Goal: Use online tool/utility: Utilize a website feature to perform a specific function

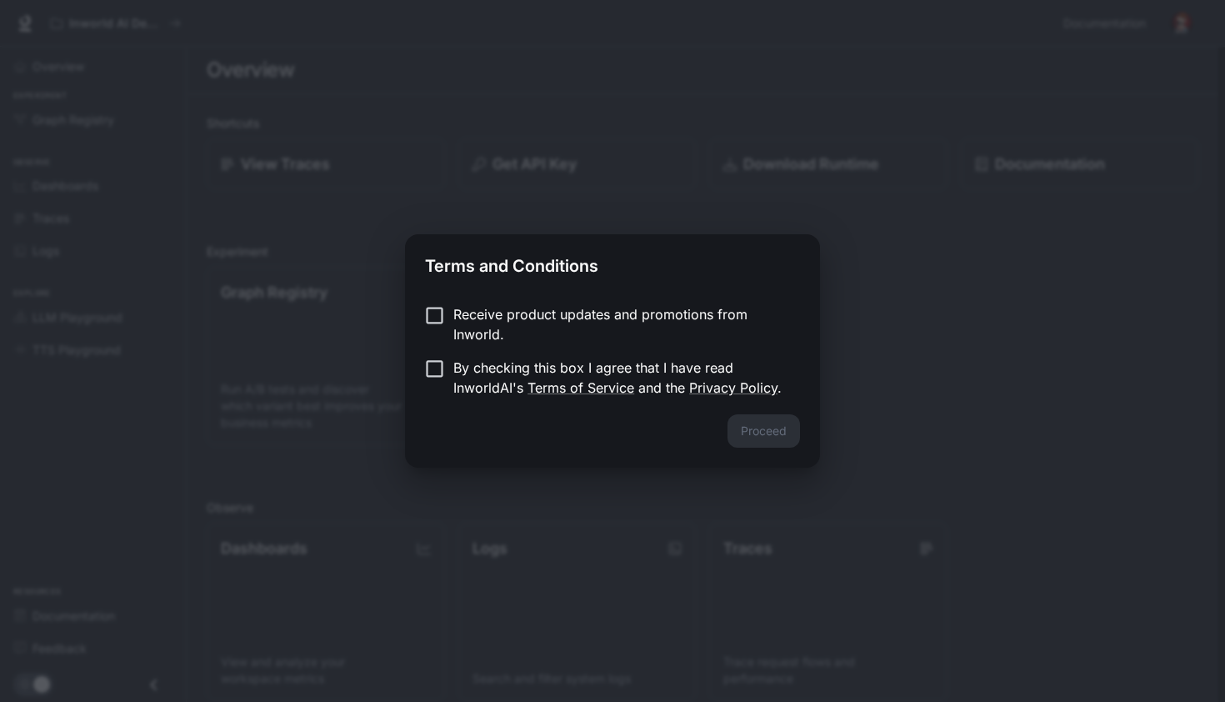
click at [606, 326] on p "Receive product updates and promotions from Inworld." at bounding box center [619, 324] width 333 height 40
click at [483, 377] on p "By checking this box I agree that I have read InworldAI's Terms of Service and …" at bounding box center [619, 378] width 333 height 40
click at [761, 437] on button "Proceed" at bounding box center [764, 430] width 73 height 33
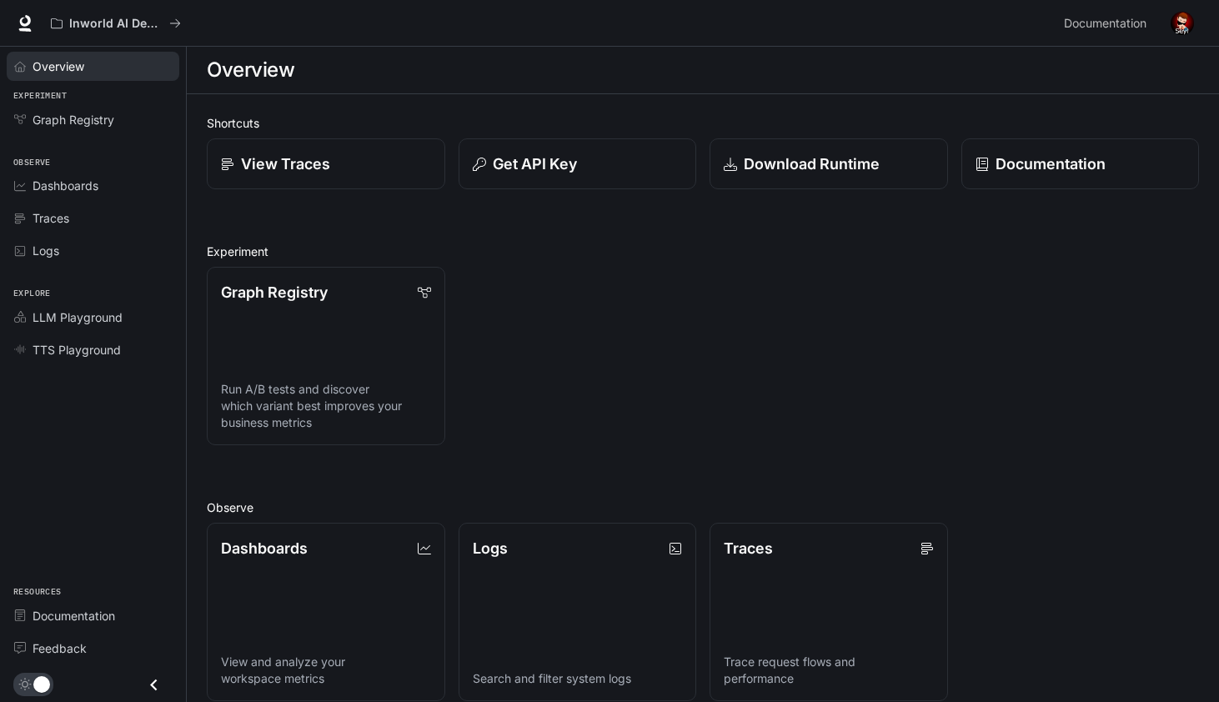
click at [143, 62] on div "Overview" at bounding box center [102, 67] width 139 height 18
click at [94, 122] on span "Graph Registry" at bounding box center [74, 120] width 82 height 18
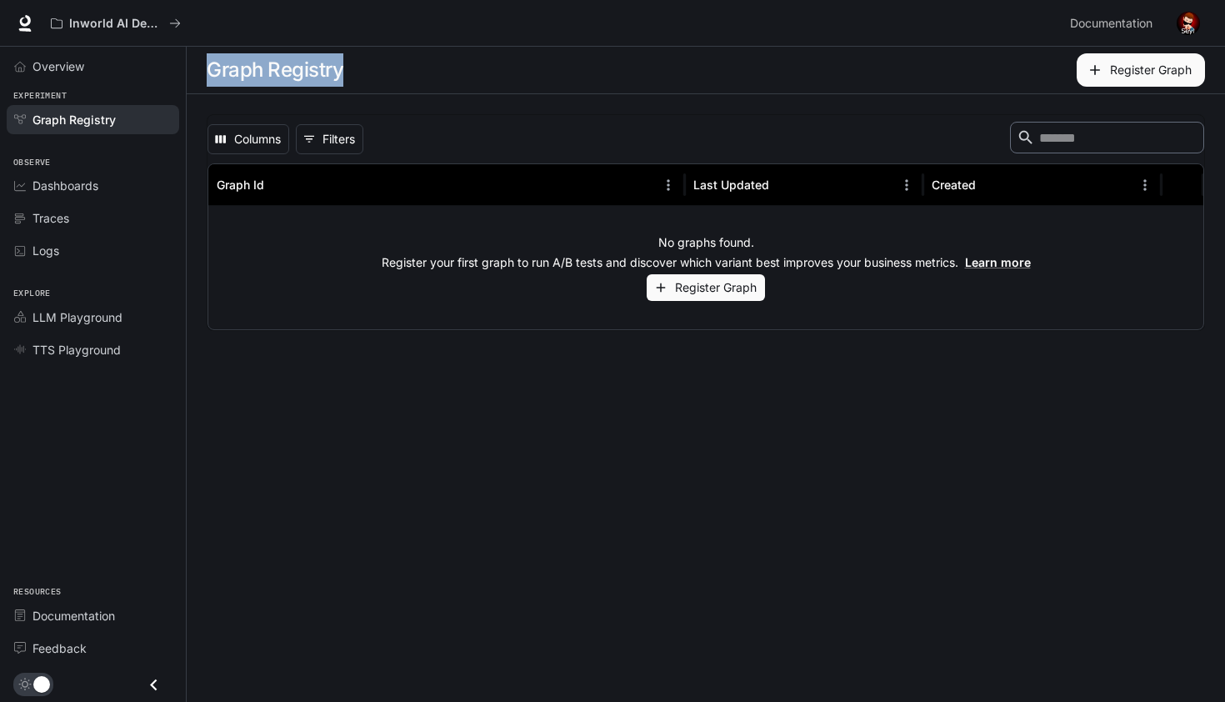
drag, startPoint x: 208, startPoint y: 71, endPoint x: 361, endPoint y: 72, distance: 152.5
click at [361, 72] on div "Graph Registry" at bounding box center [455, 69] width 496 height 33
click at [271, 488] on main "Graph Registry Register Graph Columns 0 Filters ​ Graph Id Last Updated Created…" at bounding box center [706, 374] width 1039 height 655
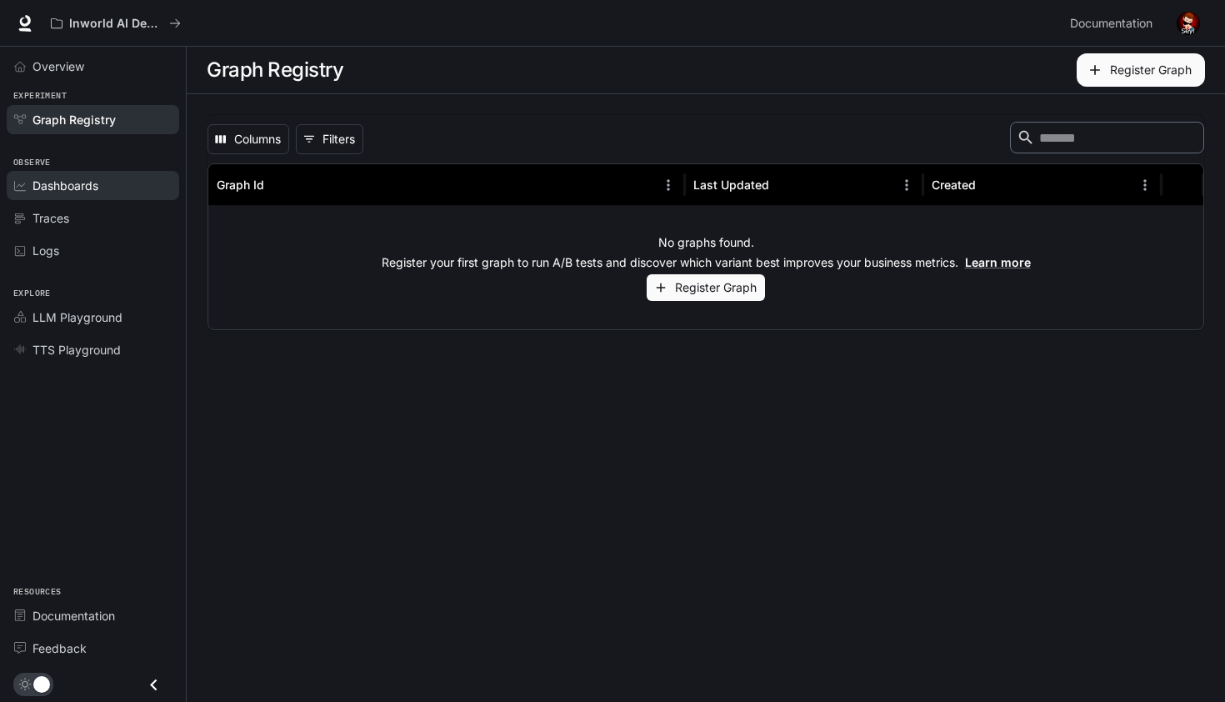
click at [108, 185] on div "Dashboards" at bounding box center [102, 186] width 139 height 18
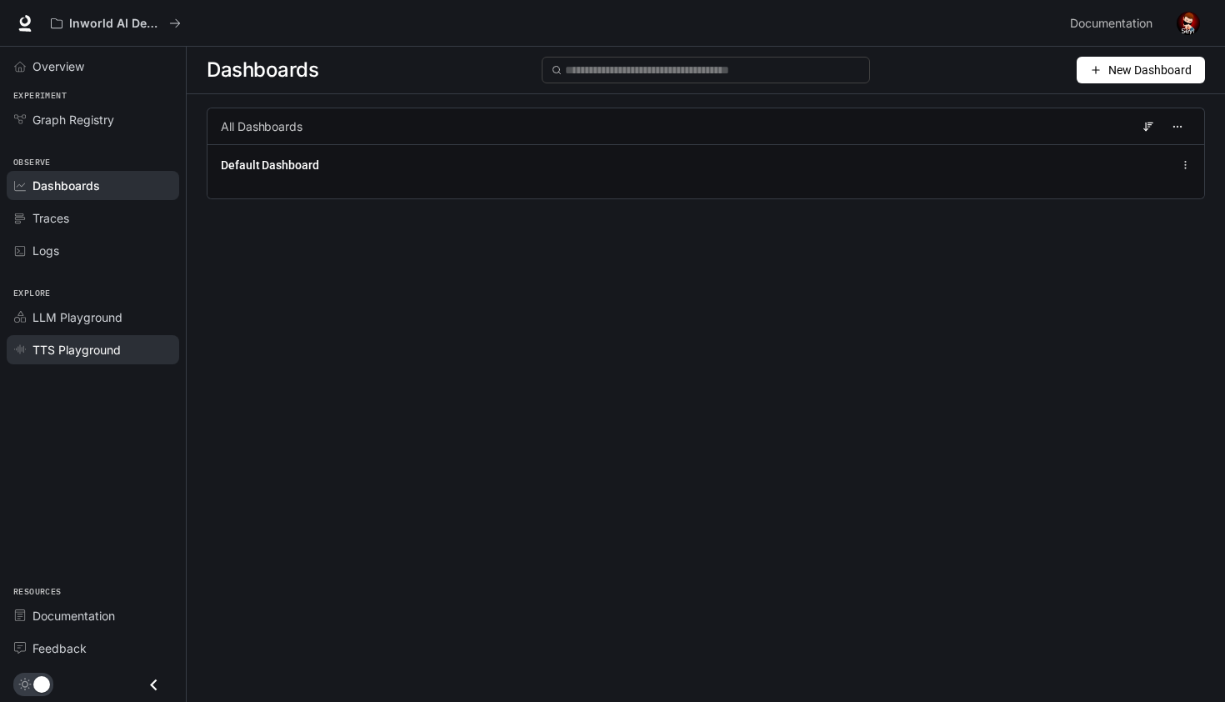
click at [119, 354] on span "TTS Playground" at bounding box center [77, 350] width 88 height 18
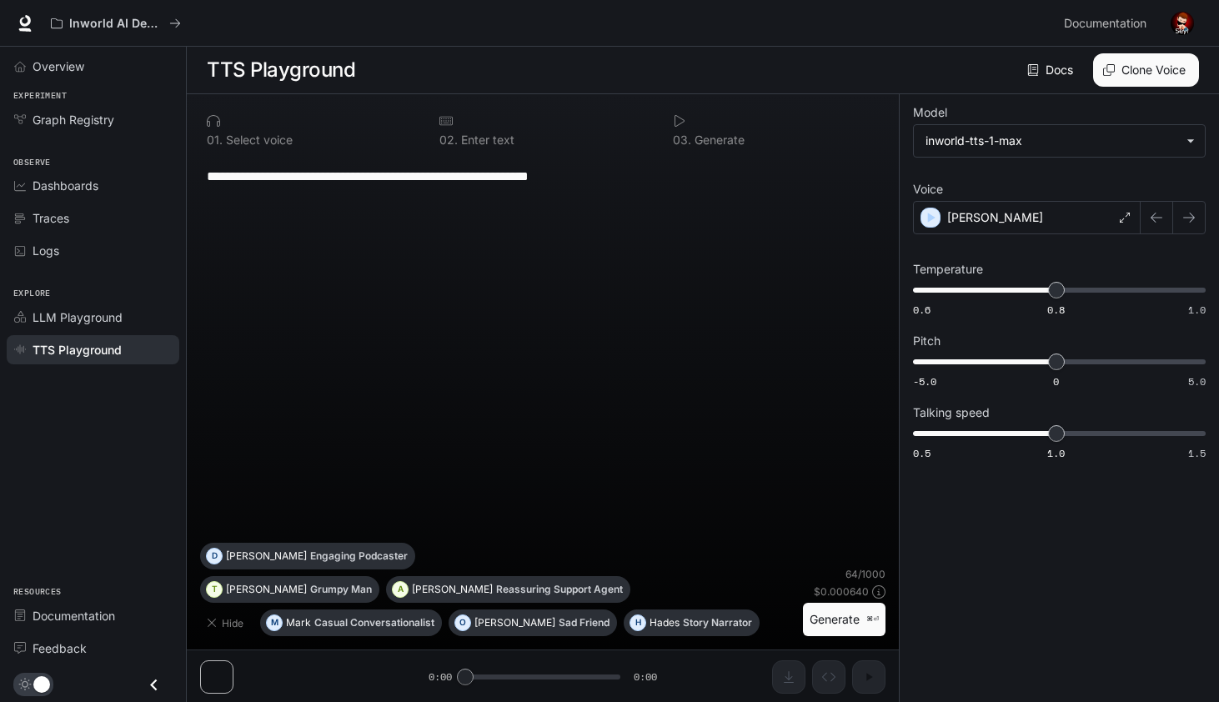
click at [443, 186] on div "**********" at bounding box center [543, 176] width 672 height 40
click at [1022, 143] on body "**********" at bounding box center [609, 351] width 1219 height 703
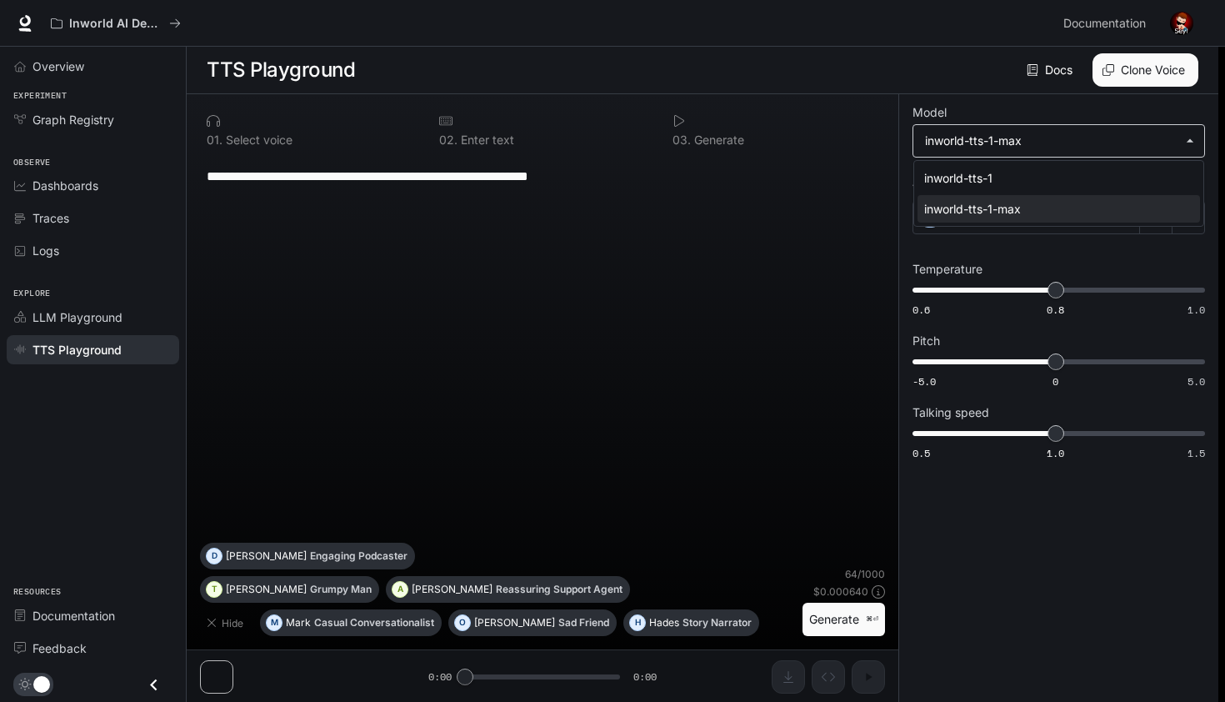
click at [1022, 143] on div at bounding box center [612, 351] width 1225 height 702
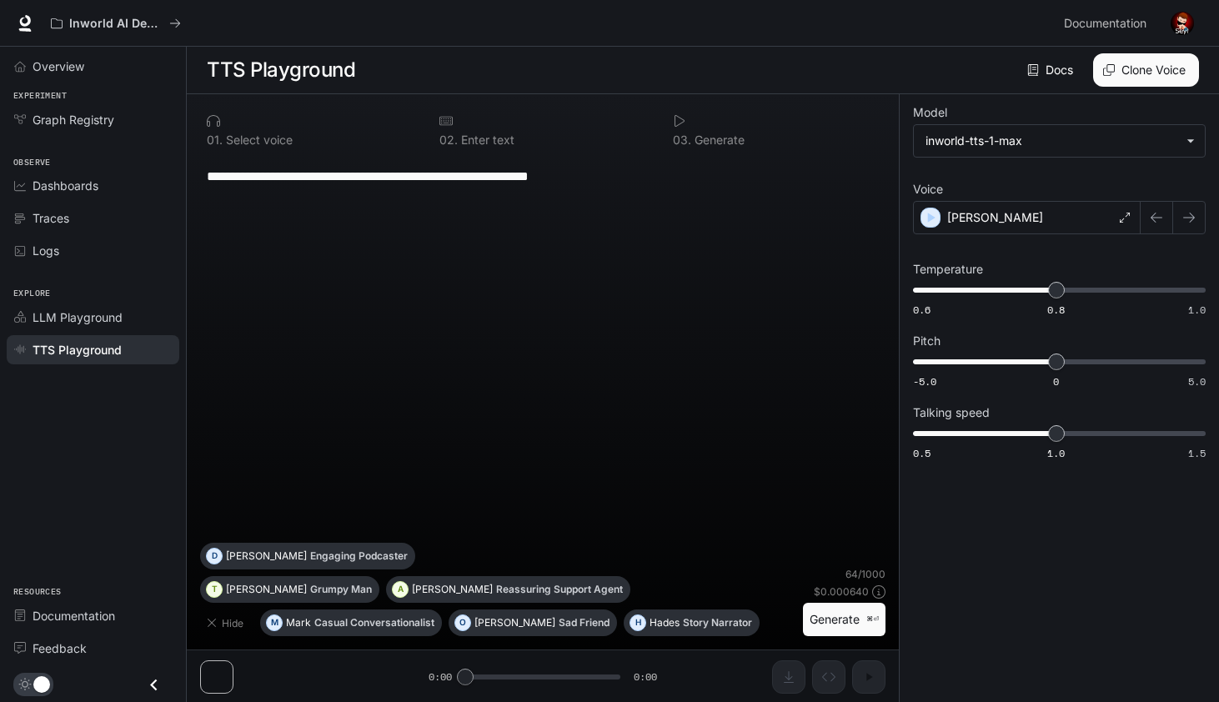
click at [682, 123] on icon at bounding box center [679, 120] width 13 height 13
click at [678, 123] on icon at bounding box center [679, 120] width 13 height 13
click at [226, 126] on div at bounding box center [310, 120] width 206 height 13
click at [211, 128] on div "0 1 . Select voice" at bounding box center [309, 130] width 219 height 45
click at [963, 211] on p "[PERSON_NAME]" at bounding box center [995, 217] width 96 height 17
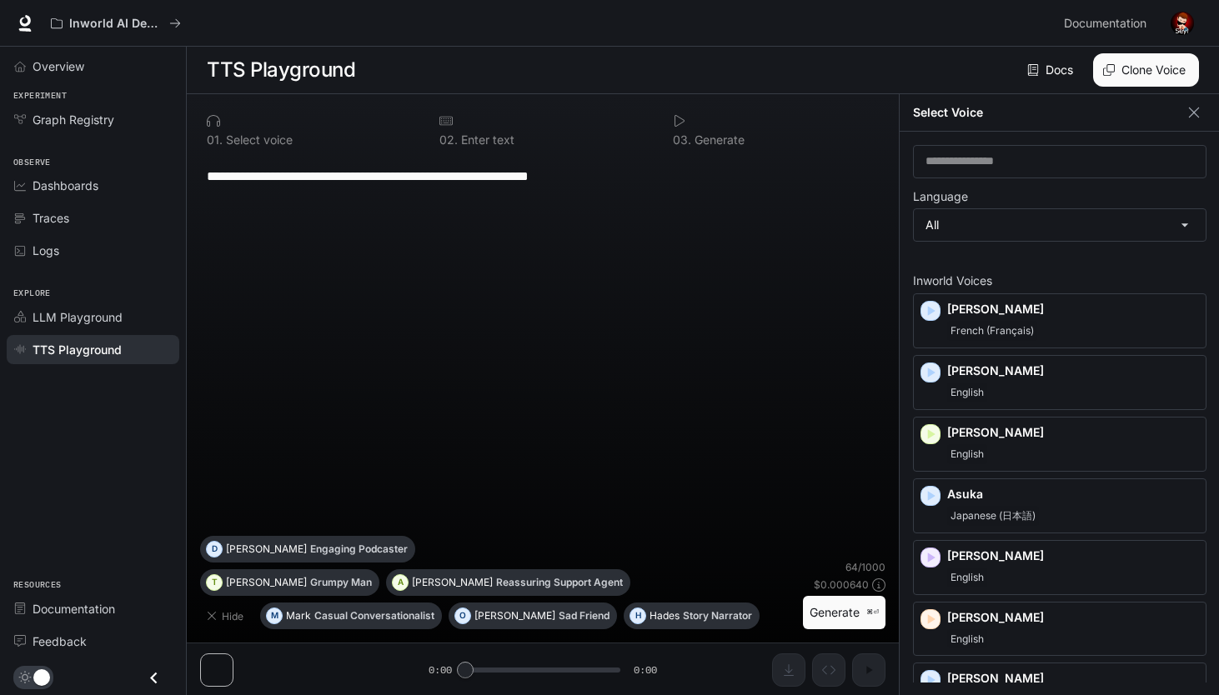
click at [1060, 193] on label "Language" at bounding box center [1059, 200] width 293 height 17
click at [1204, 113] on button "button" at bounding box center [1193, 112] width 25 height 25
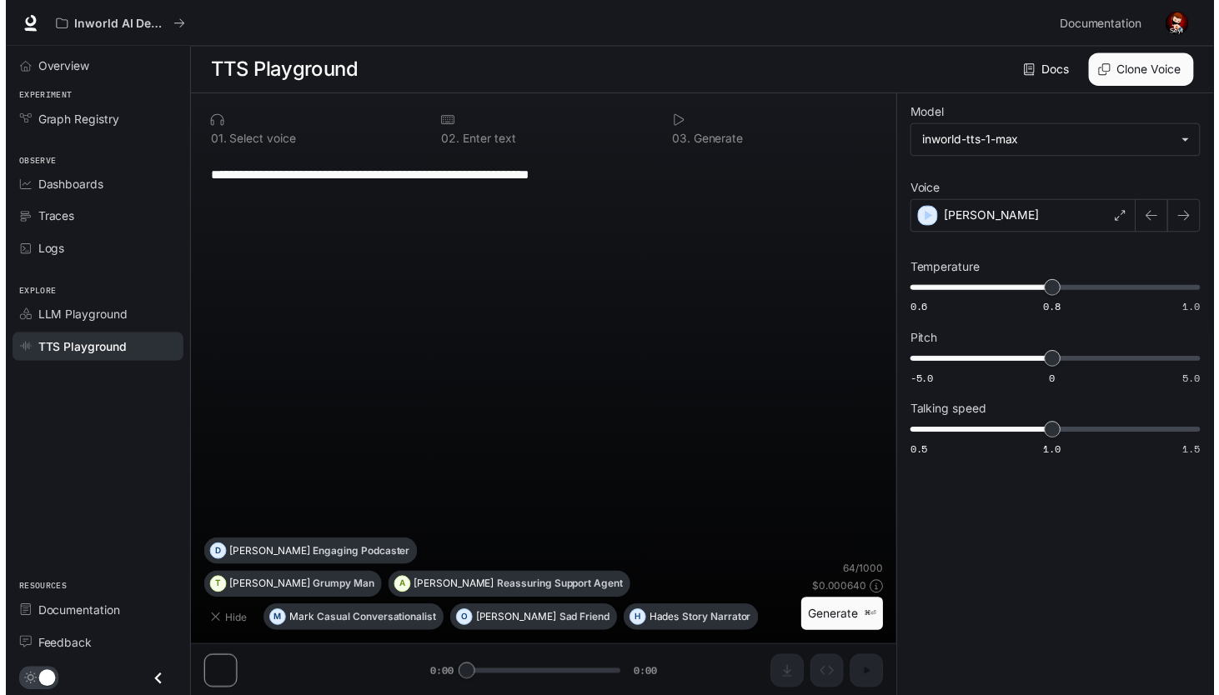
scroll to position [1, 0]
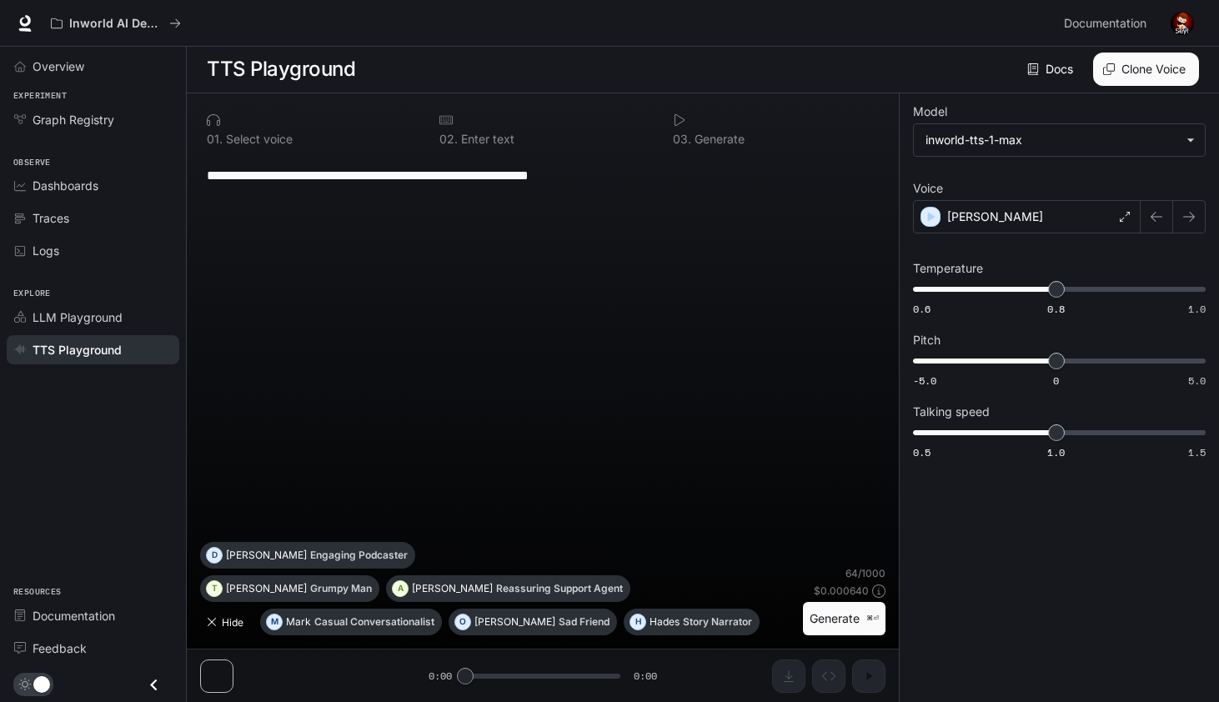
click at [236, 625] on button "Hide" at bounding box center [226, 621] width 53 height 27
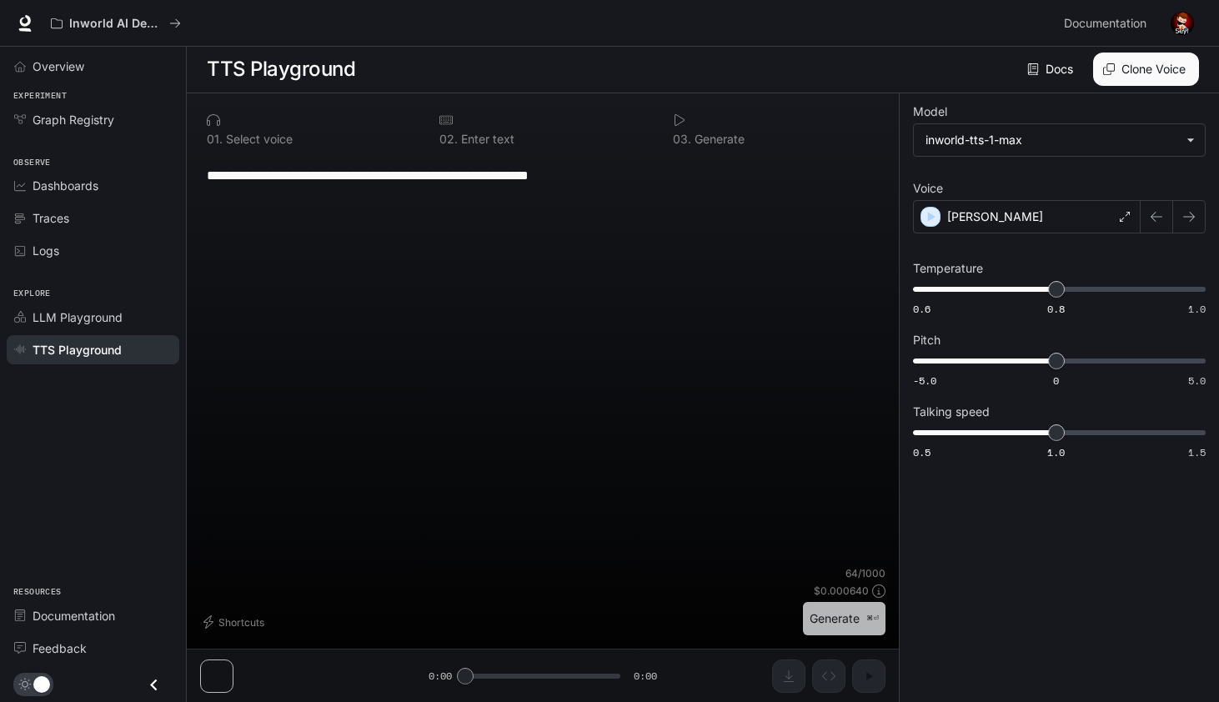
click at [844, 609] on button "Generate ⌘⏎" at bounding box center [844, 619] width 83 height 34
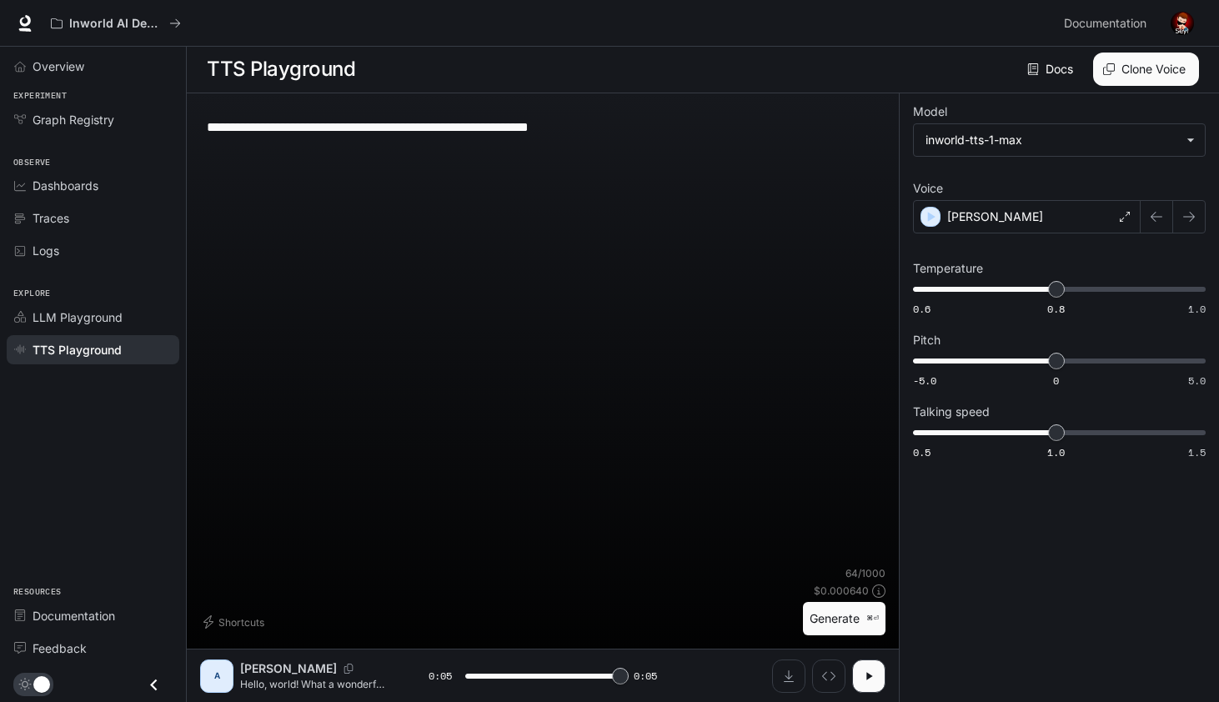
type input "*"
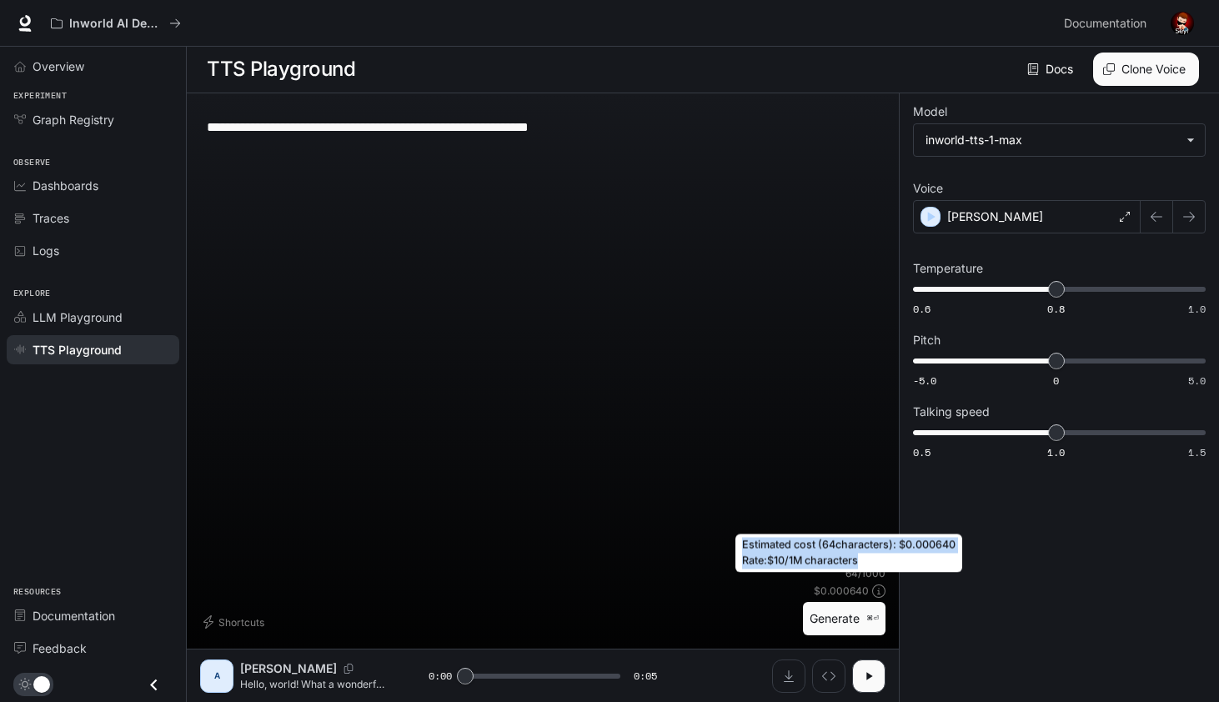
drag, startPoint x: 868, startPoint y: 556, endPoint x: 744, endPoint y: 542, distance: 125.0
click at [743, 542] on div "Estimated cost ( 64 characters): $ 0.000640 Rate: $10/1M characters" at bounding box center [848, 553] width 227 height 38
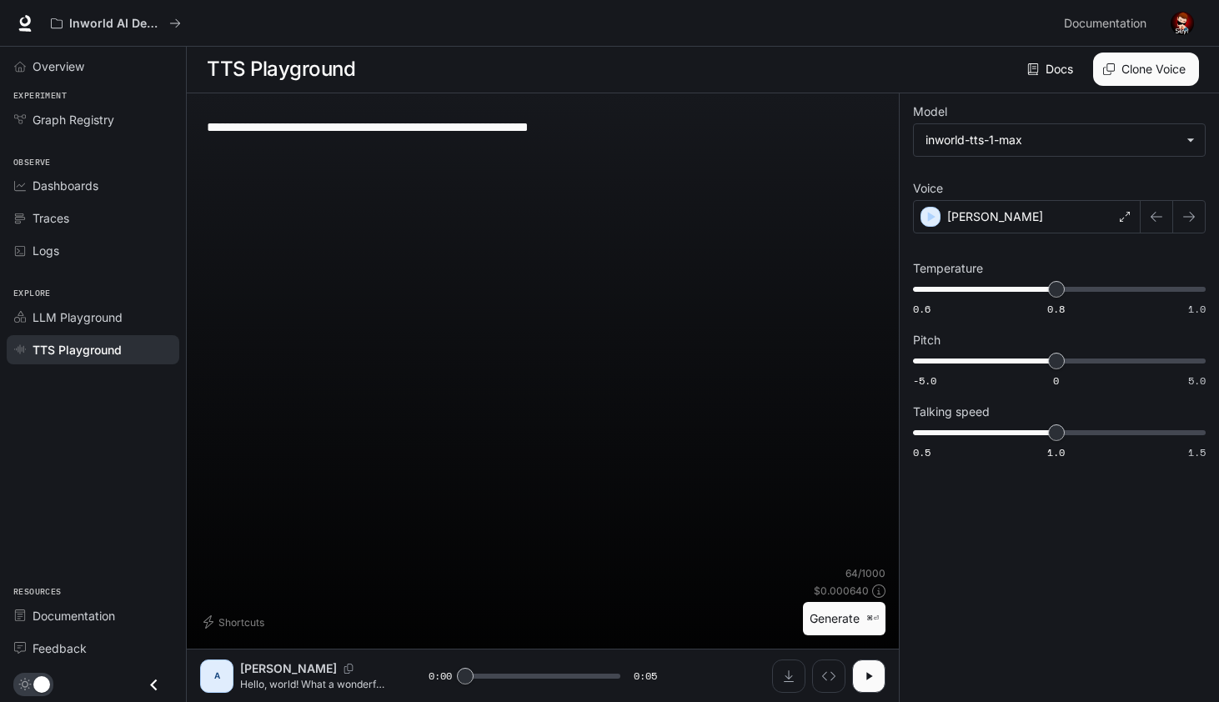
drag, startPoint x: 638, startPoint y: 123, endPoint x: 101, endPoint y: 94, distance: 538.4
click at [101, 93] on div "**********" at bounding box center [609, 350] width 1219 height 703
type textarea "**********"
click at [833, 622] on button "Generate ⌘⏎" at bounding box center [844, 619] width 83 height 34
click at [855, 622] on button "Generate ⌘⏎" at bounding box center [844, 619] width 83 height 34
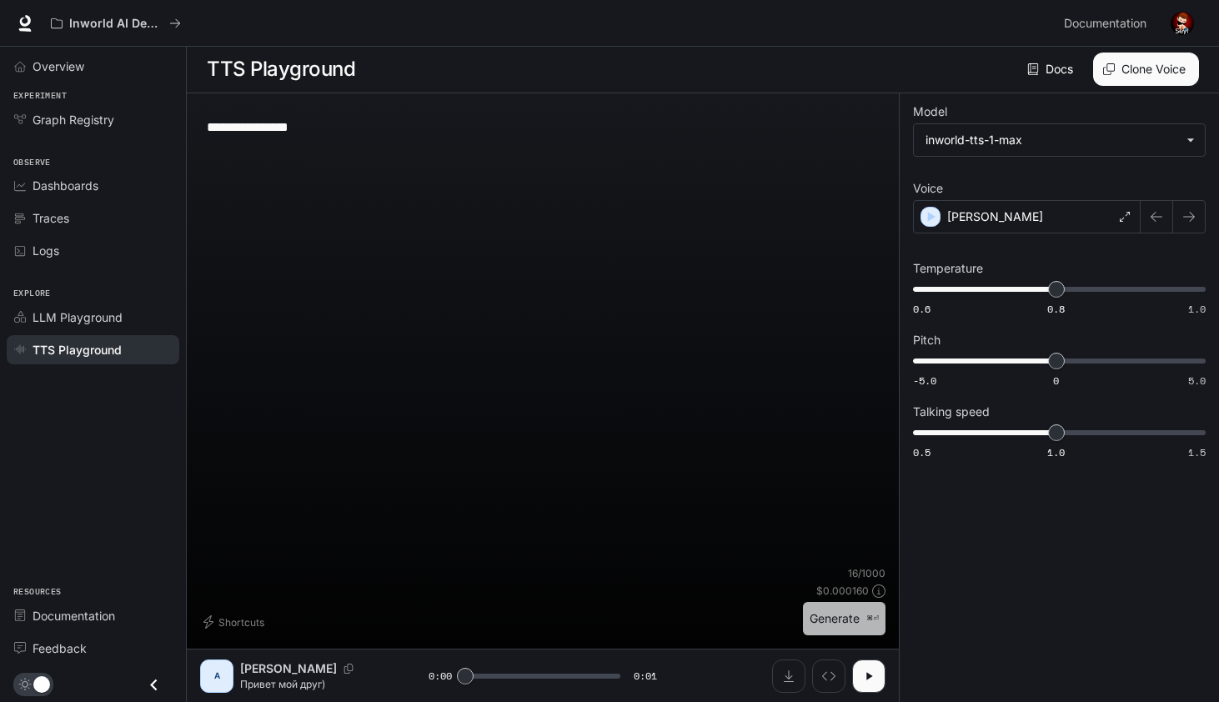
click at [829, 626] on button "Generate ⌘⏎" at bounding box center [844, 619] width 83 height 34
click at [1014, 208] on div "[PERSON_NAME]" at bounding box center [1027, 216] width 228 height 33
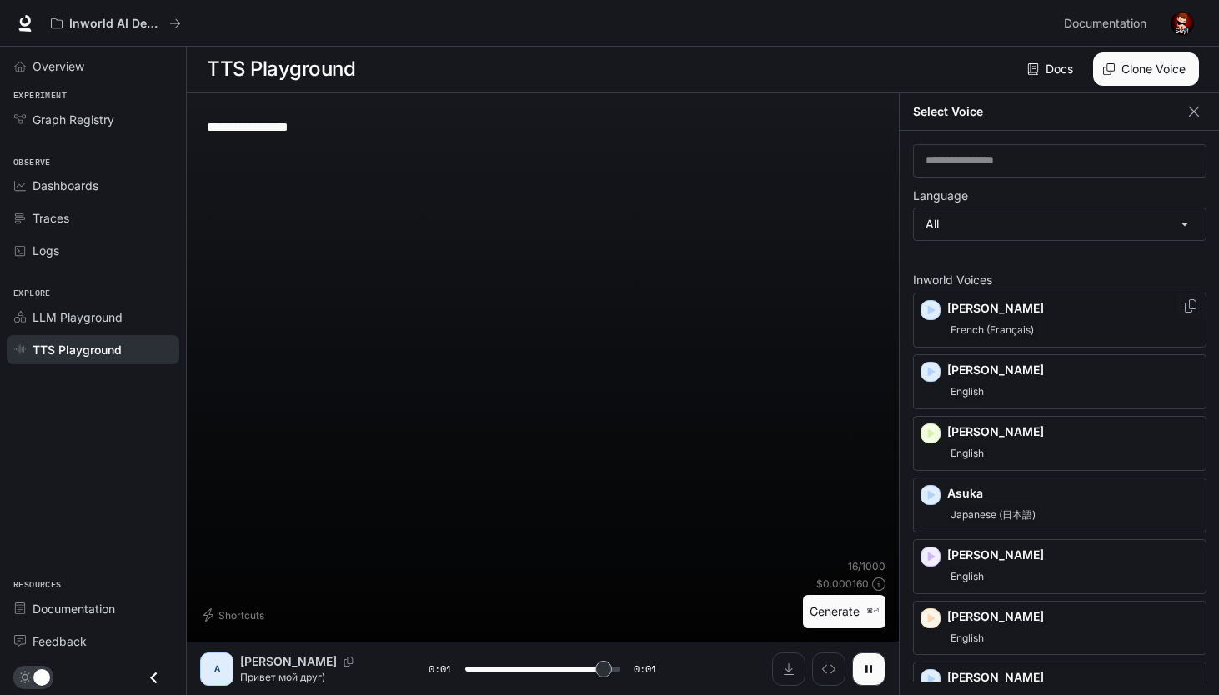
type input "*"
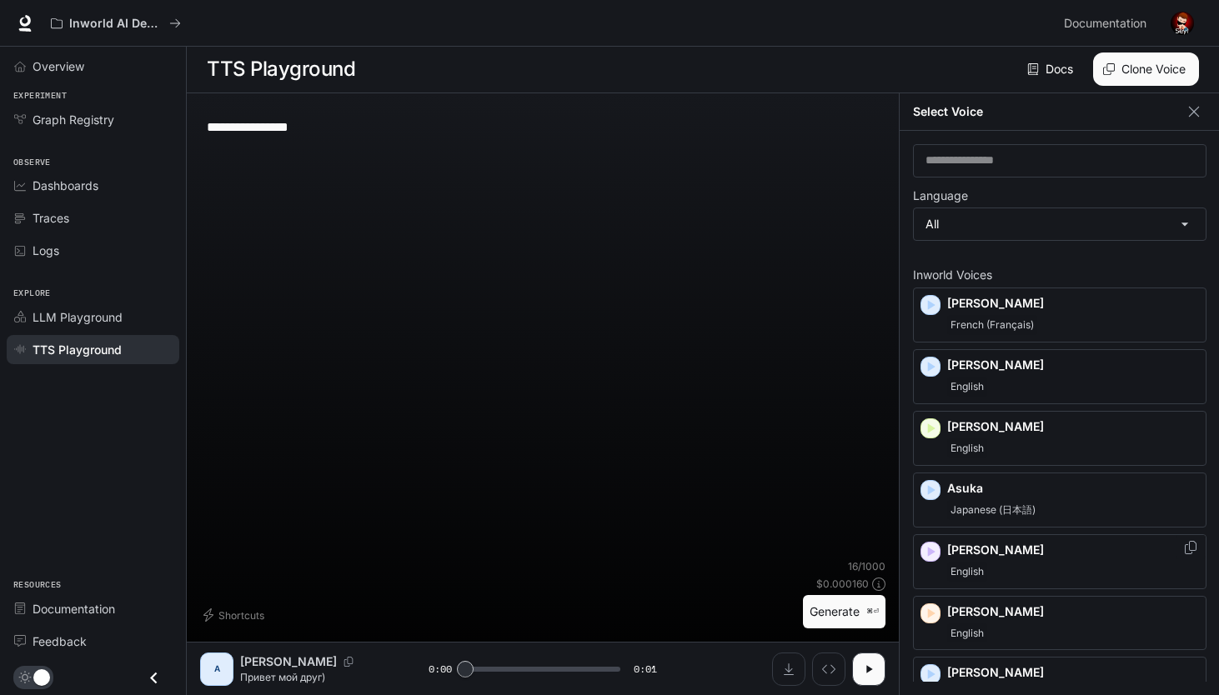
scroll to position [0, 0]
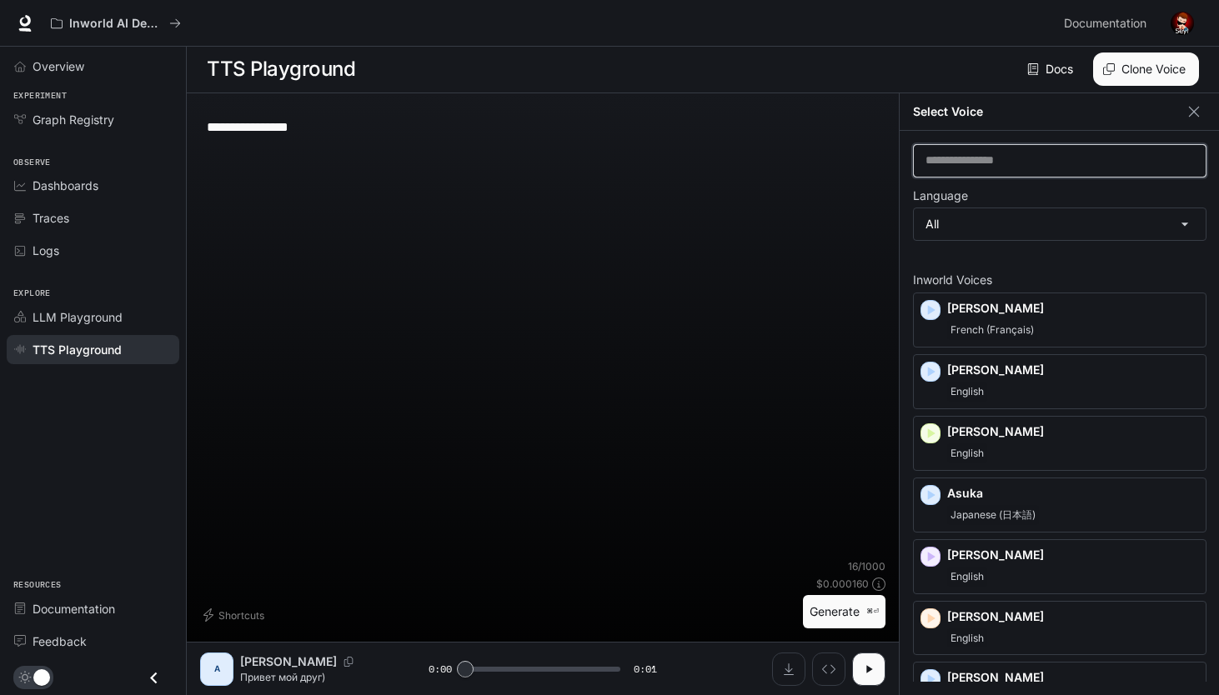
click at [1013, 157] on input "text" at bounding box center [1060, 161] width 292 height 17
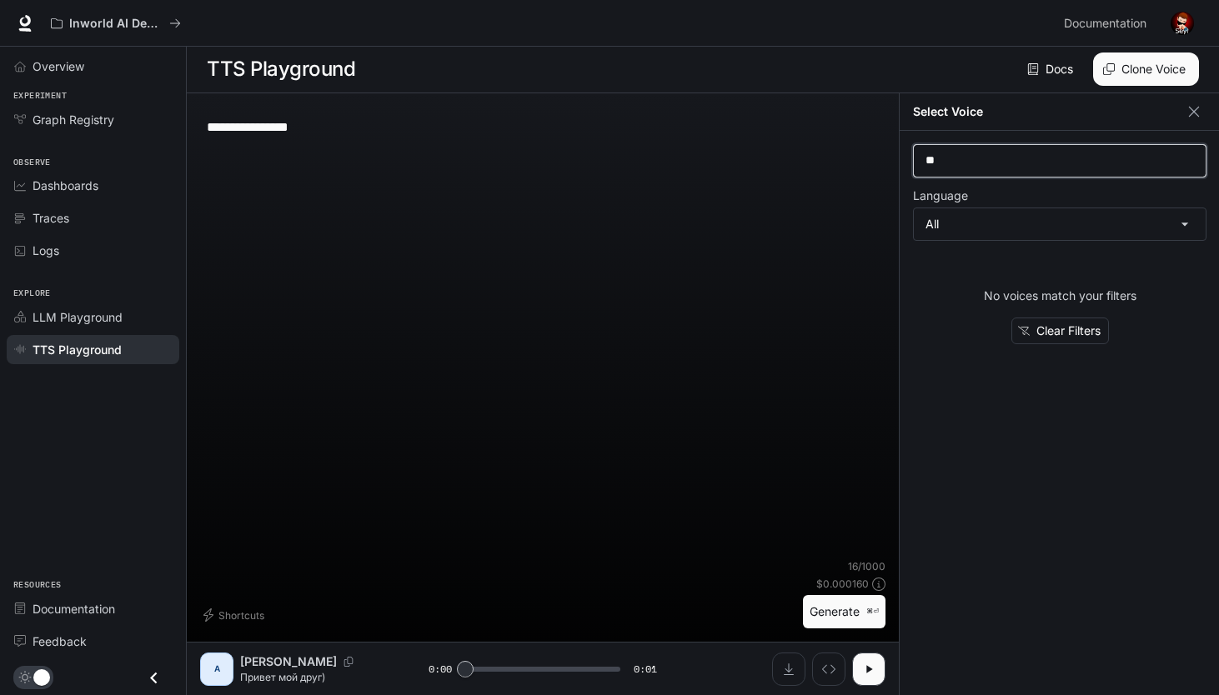
type input "*"
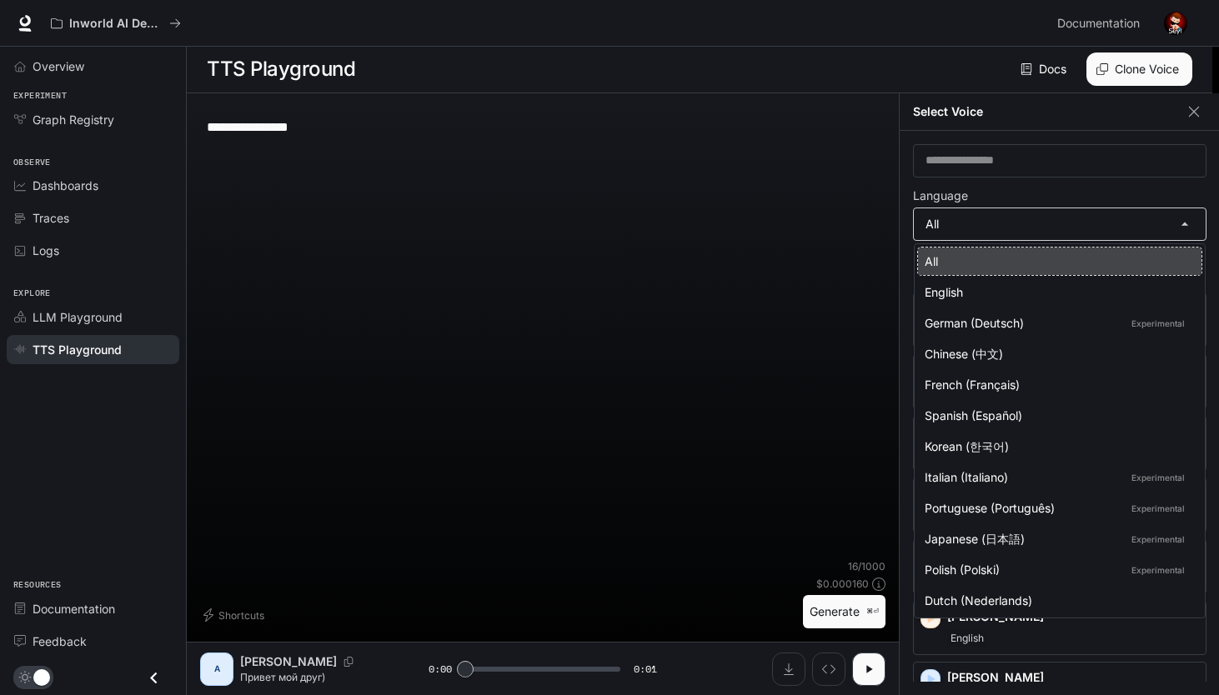
click at [1059, 219] on body "**********" at bounding box center [609, 347] width 1219 height 696
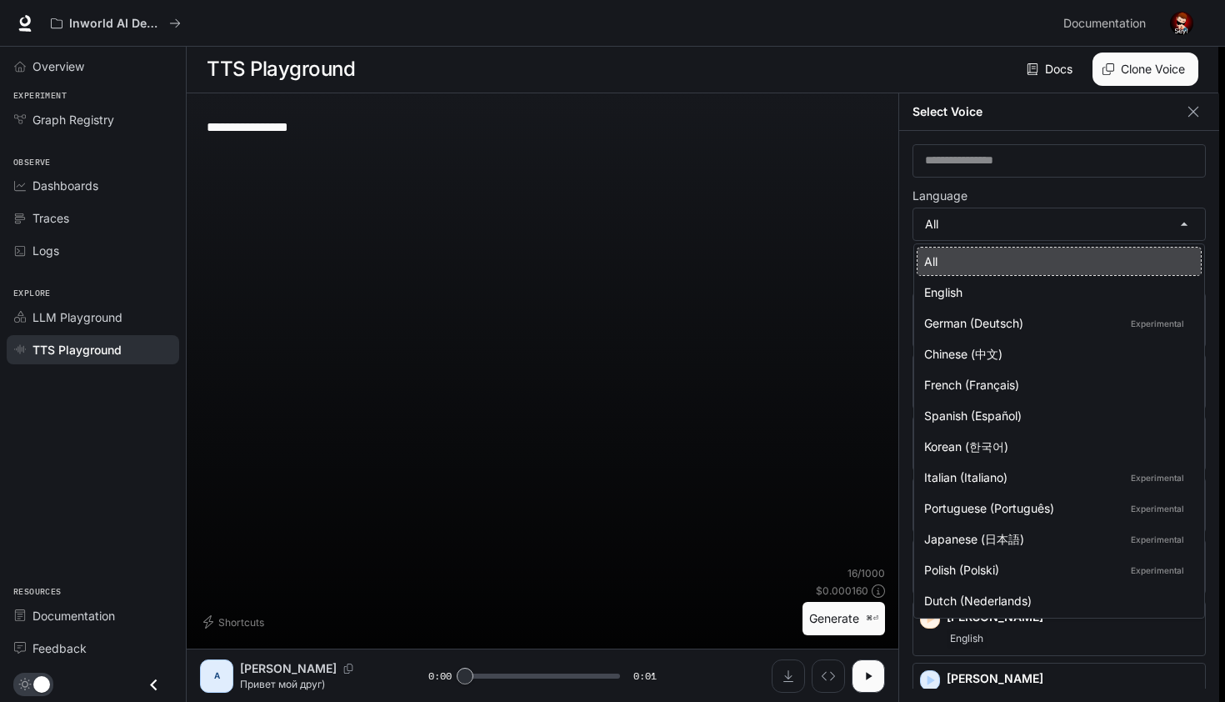
click at [1191, 111] on div at bounding box center [612, 351] width 1225 height 702
